Goal: Task Accomplishment & Management: Manage account settings

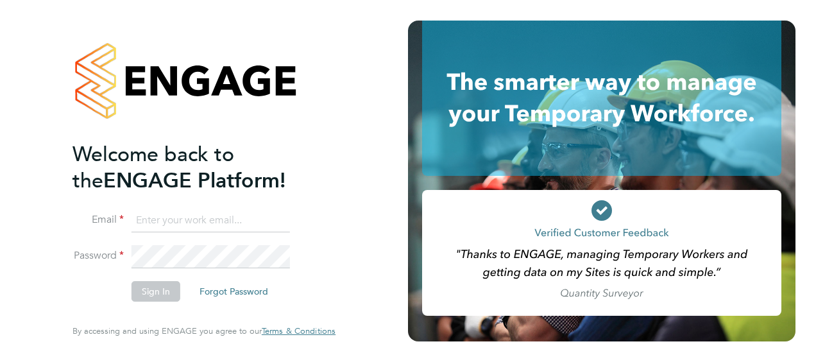
type input "[EMAIL_ADDRESS][PERSON_NAME][DOMAIN_NAME]"
click at [91, 294] on li "Sign In Forgot Password" at bounding box center [198, 297] width 250 height 33
click at [142, 289] on button "Sign In" at bounding box center [156, 291] width 49 height 21
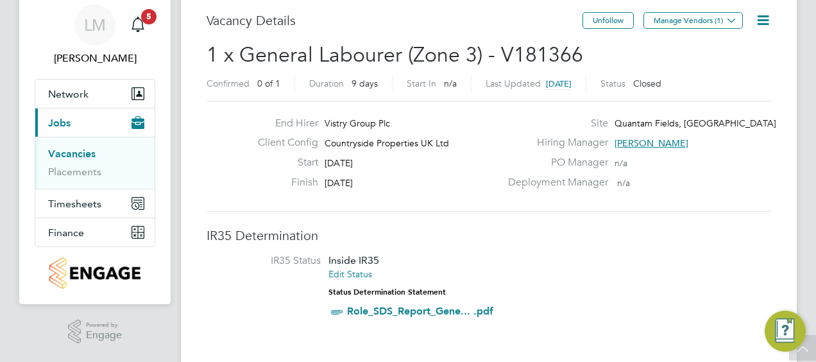
scroll to position [44, 0]
click at [763, 27] on icon at bounding box center [763, 21] width 16 height 16
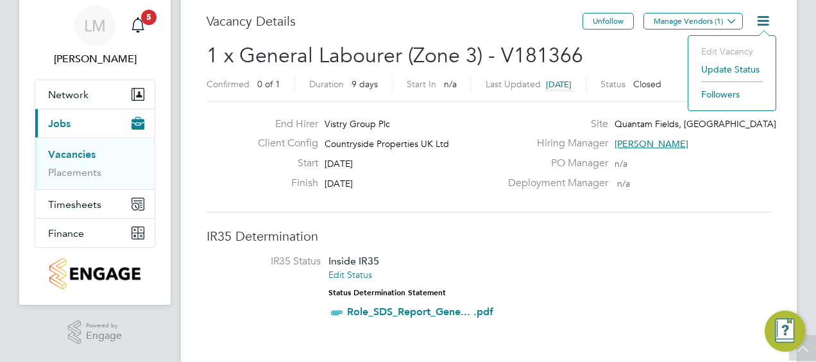
click at [653, 39] on div "Unfollow Manage Vendors (1)" at bounding box center [677, 28] width 189 height 30
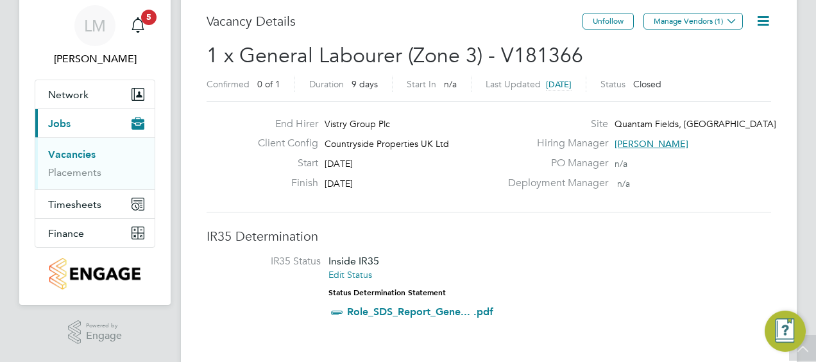
click at [761, 28] on icon at bounding box center [763, 21] width 16 height 16
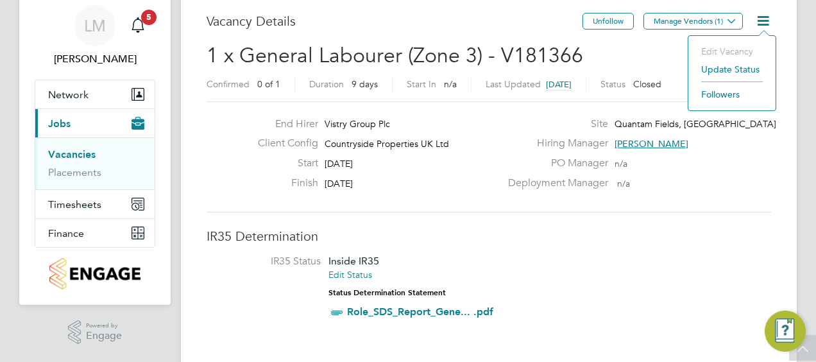
click at [745, 67] on li "Update Status" at bounding box center [732, 69] width 74 height 18
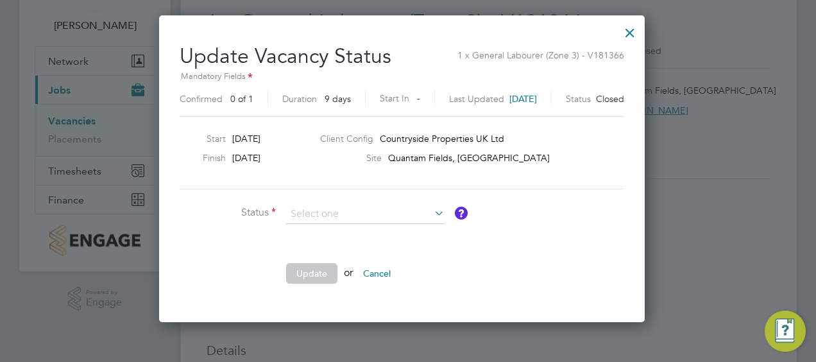
scroll to position [78, 0]
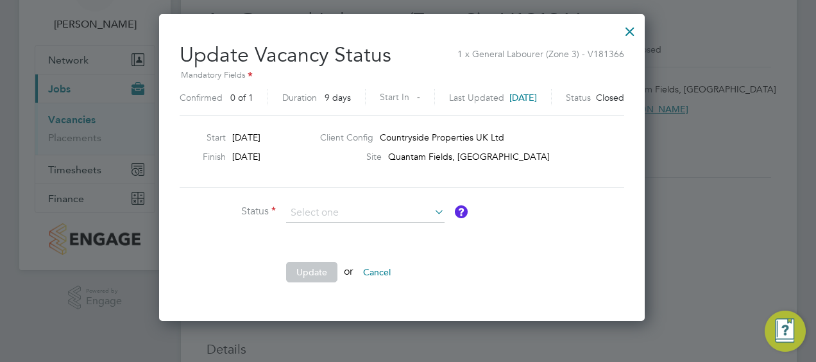
click at [641, 30] on div at bounding box center [630, 28] width 23 height 23
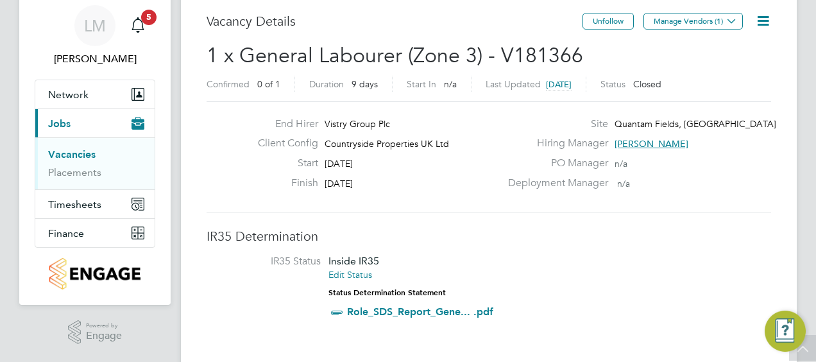
scroll to position [0, 0]
